Goal: Check status: Check status

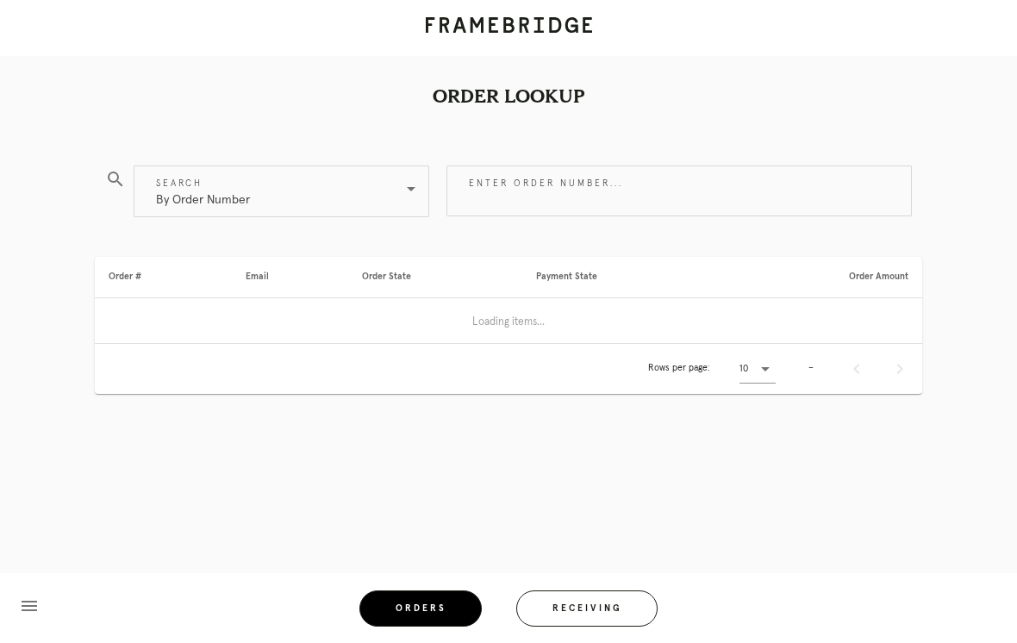
scroll to position [27, 0]
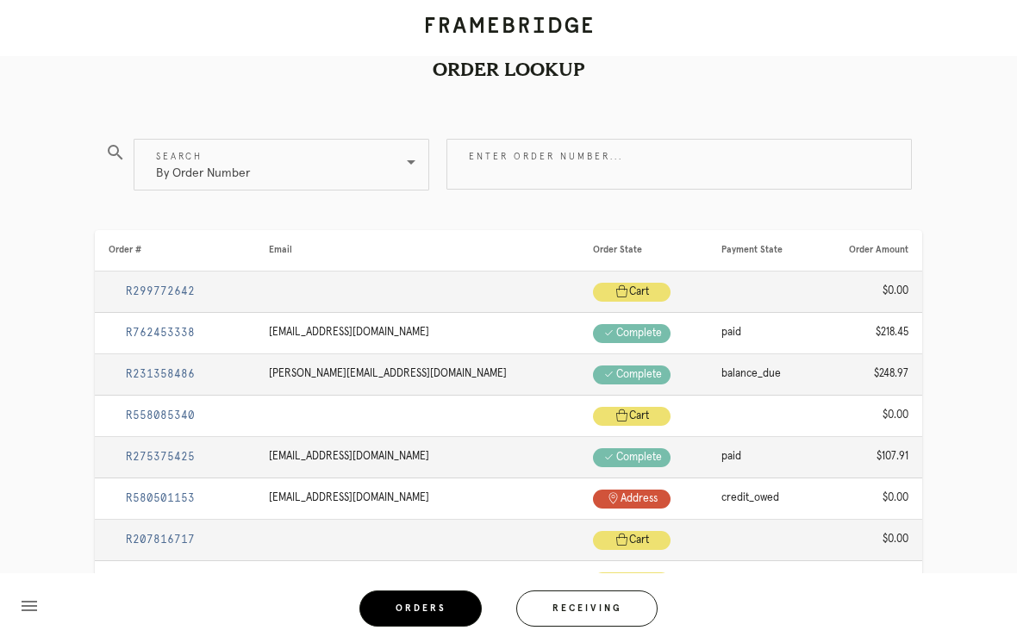
click at [592, 610] on span "Receiving" at bounding box center [587, 608] width 71 height 9
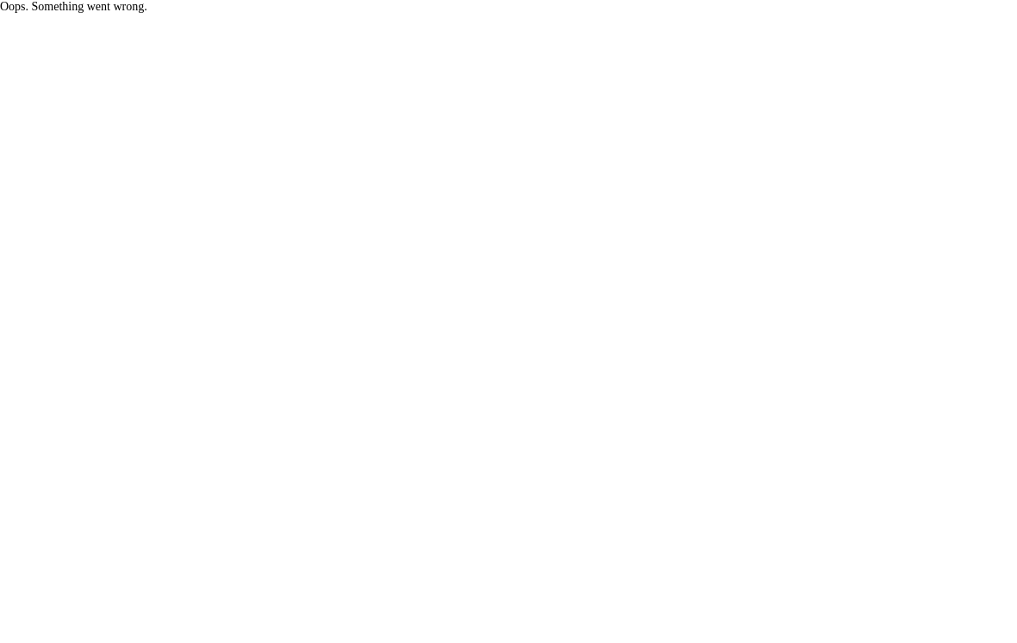
scroll to position [27, 0]
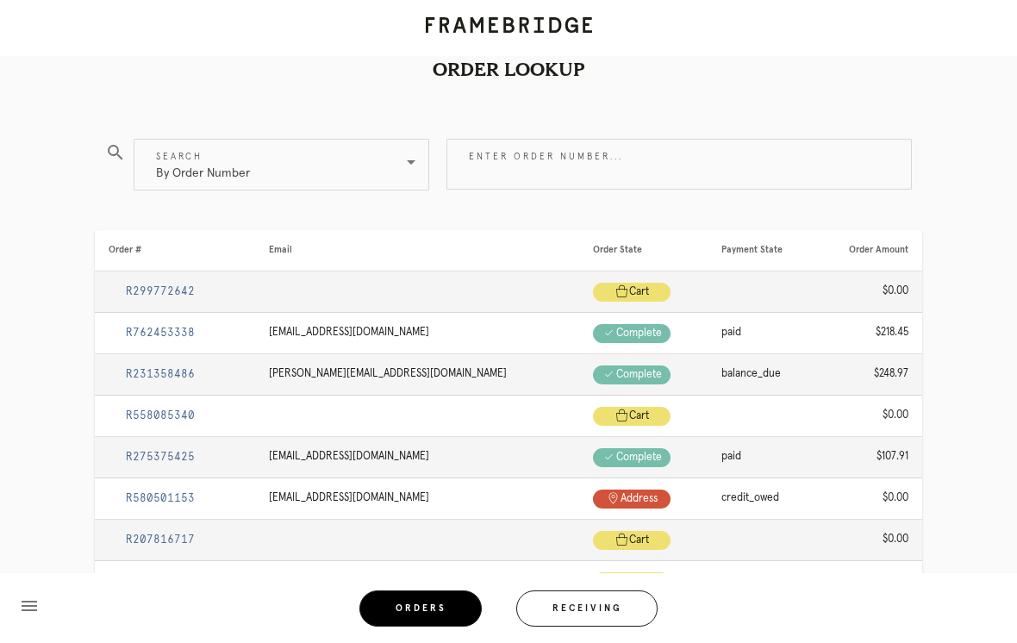
click at [610, 609] on span "Receiving" at bounding box center [587, 608] width 71 height 9
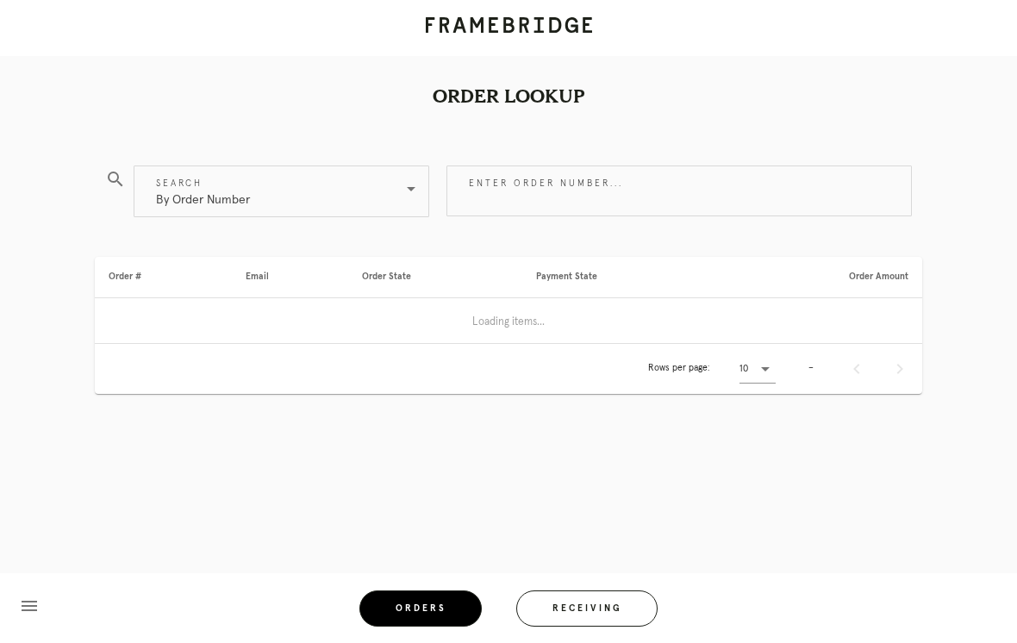
scroll to position [27, 0]
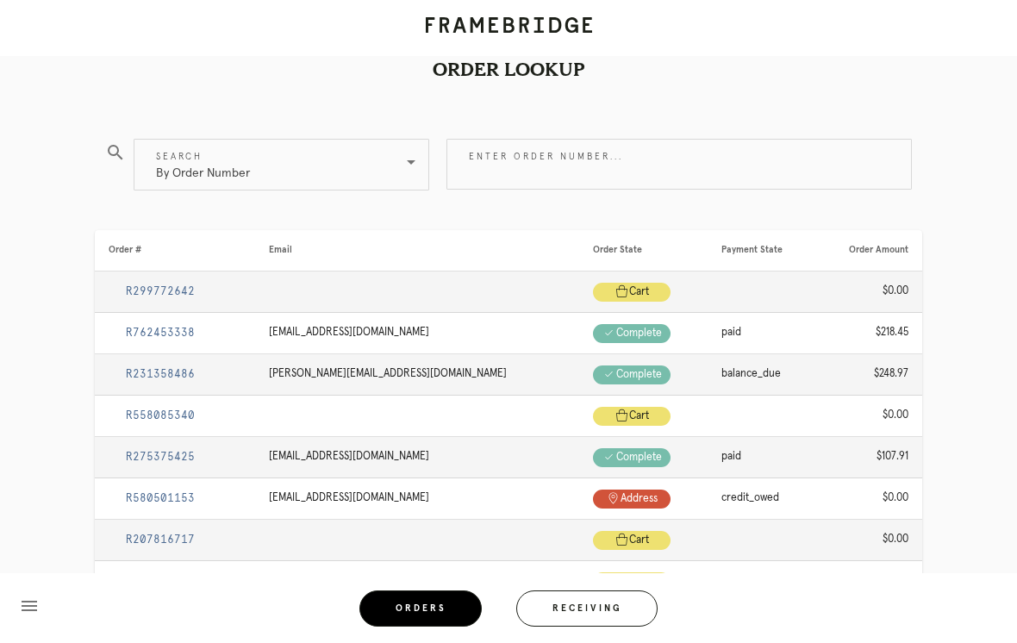
click at [444, 610] on span "Orders" at bounding box center [421, 608] width 52 height 9
click at [579, 626] on button "Receiving" at bounding box center [586, 609] width 141 height 36
